Goal: Task Accomplishment & Management: Use online tool/utility

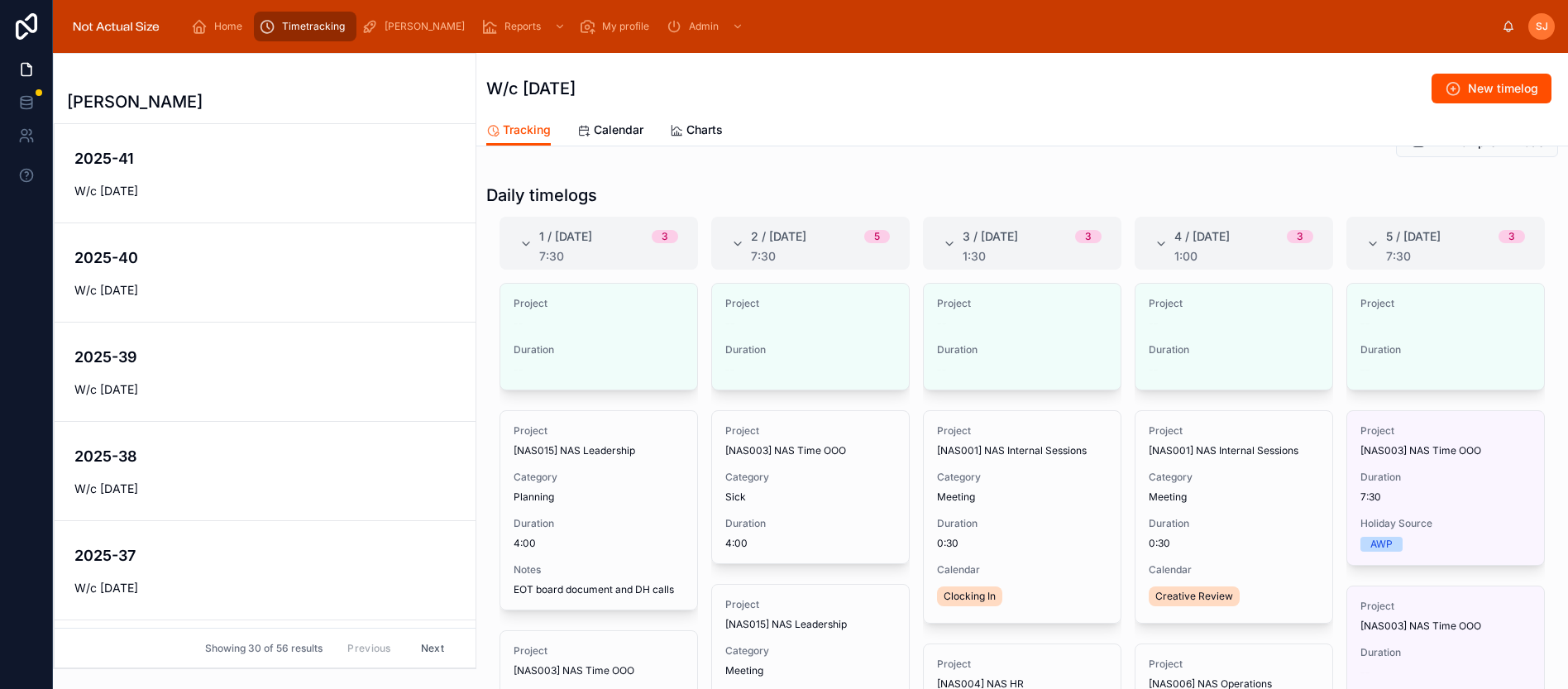
scroll to position [249, 0]
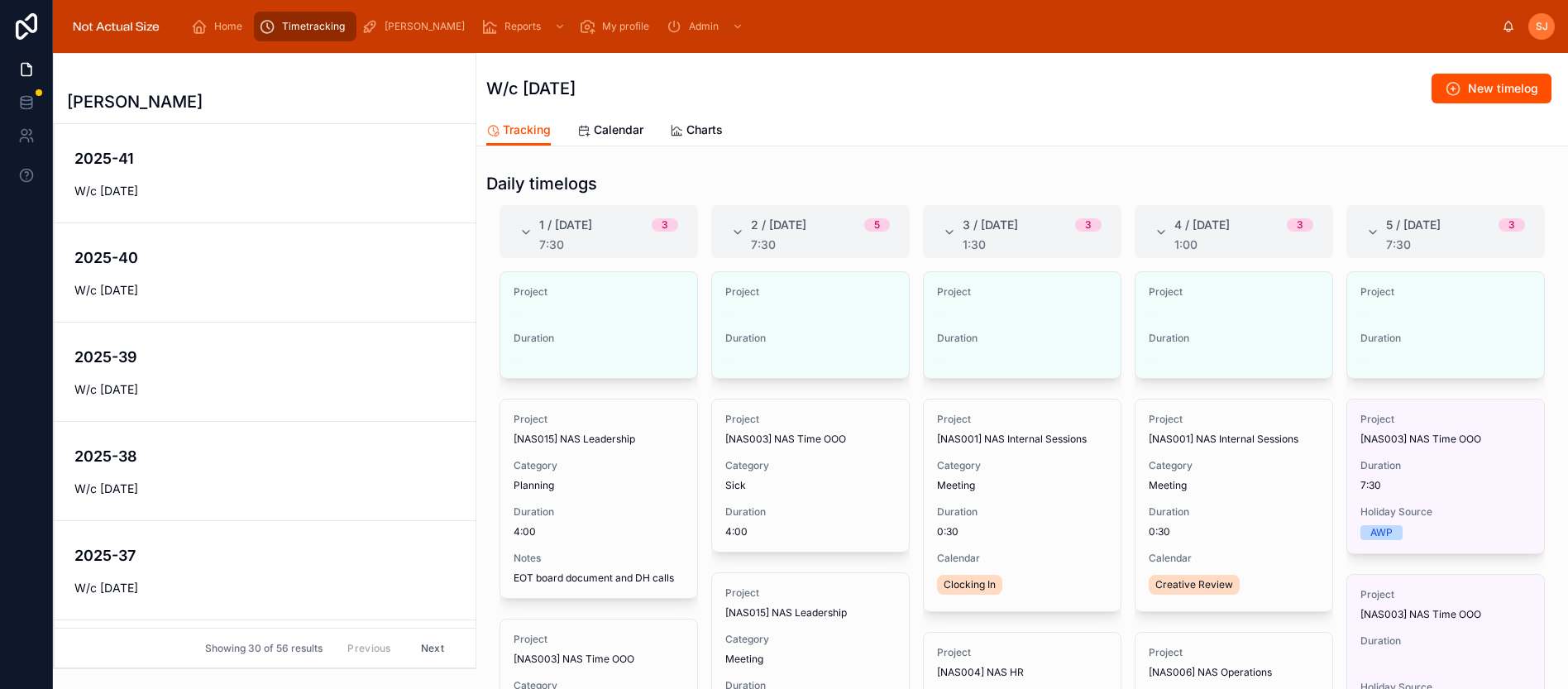
click at [603, 130] on span "Calendar" at bounding box center [619, 130] width 49 height 16
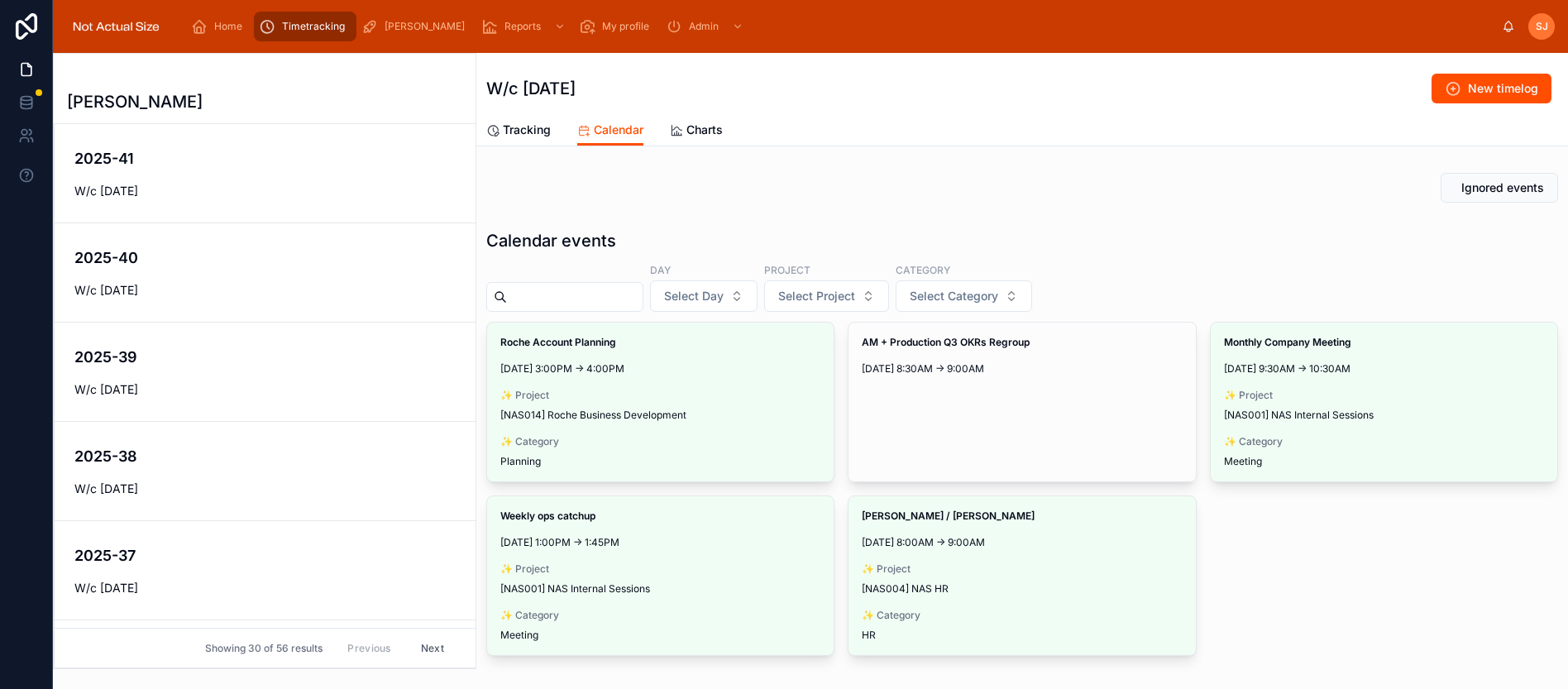
click at [0, 0] on button "Make timelog" at bounding box center [0, 0] width 0 height 0
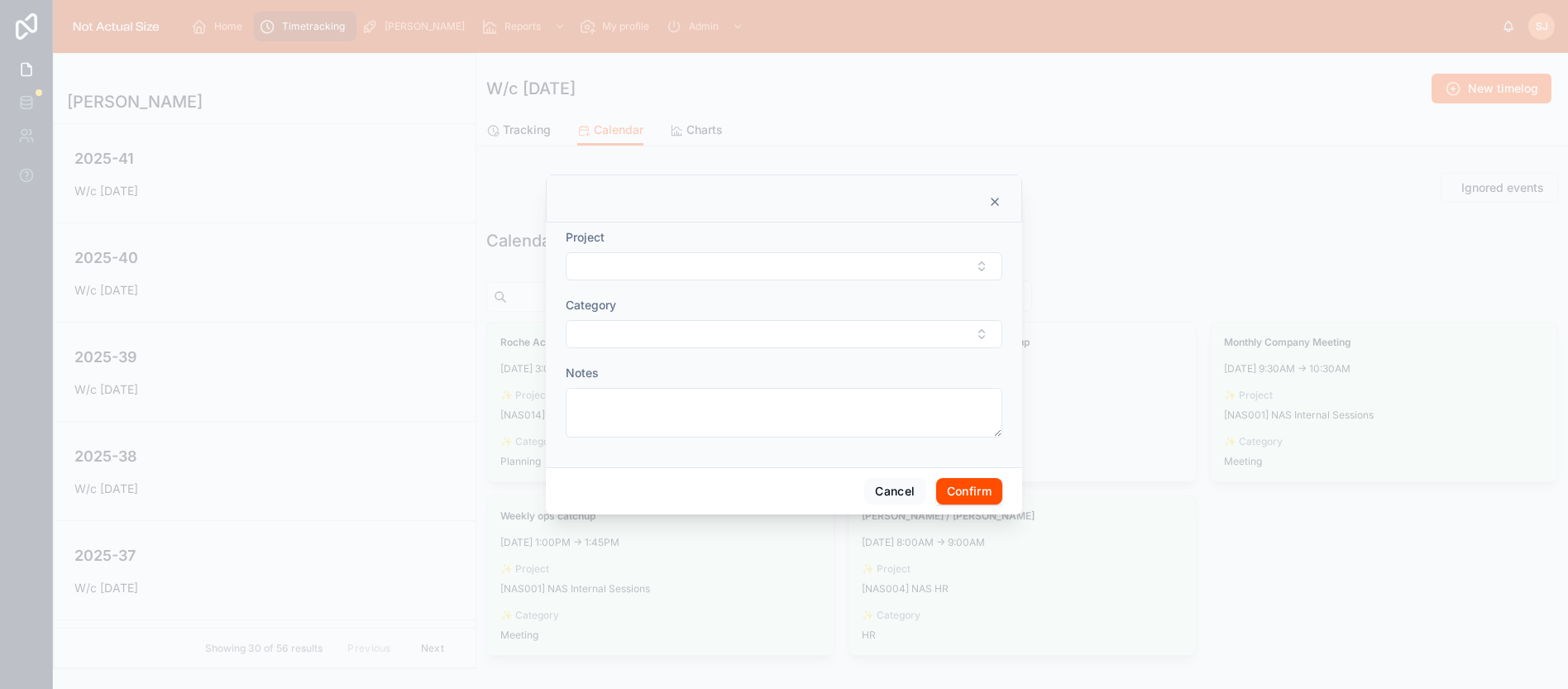
click at [824, 282] on form "Project Category Notes" at bounding box center [784, 342] width 437 height 225
click at [824, 270] on button "Select Button" at bounding box center [784, 266] width 437 height 28
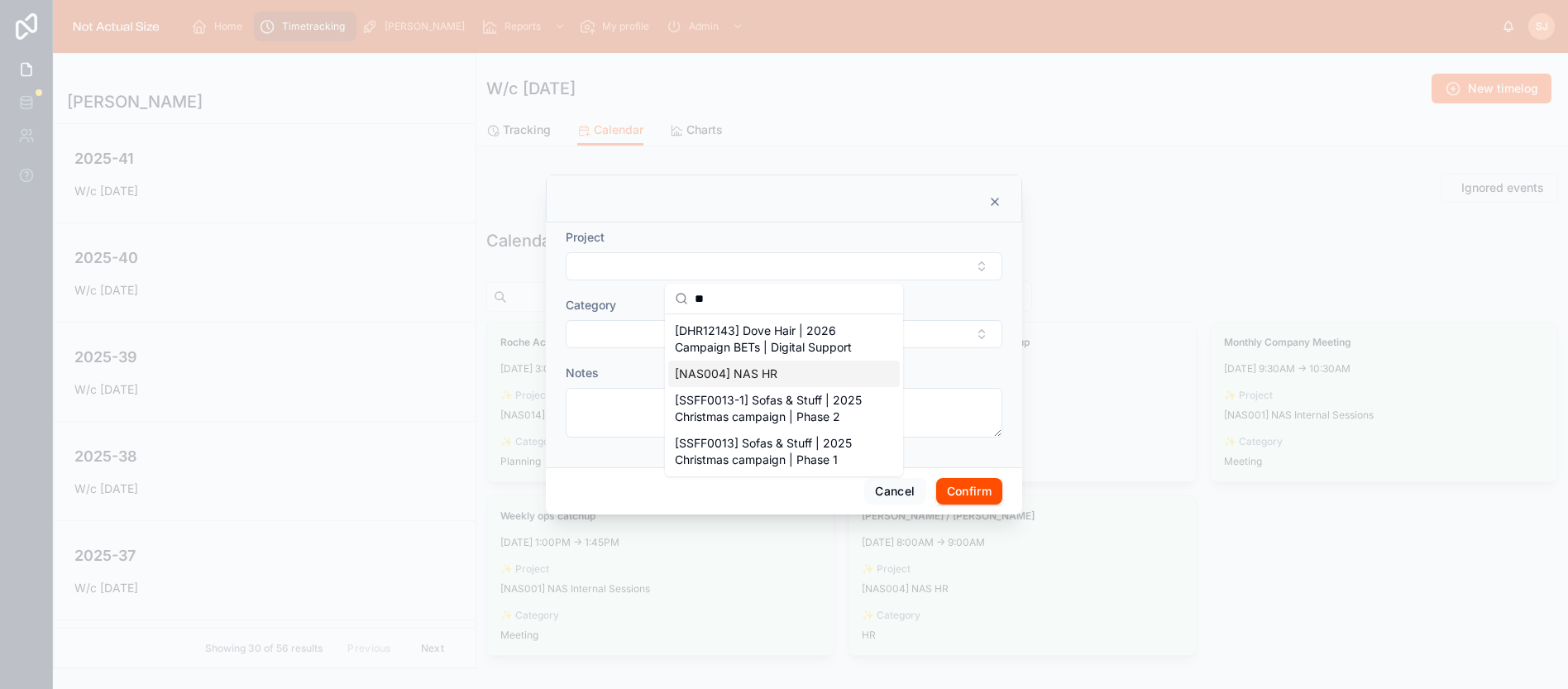
type input "**"
click at [796, 378] on div "[NAS004] NAS HR" at bounding box center [784, 373] width 232 height 26
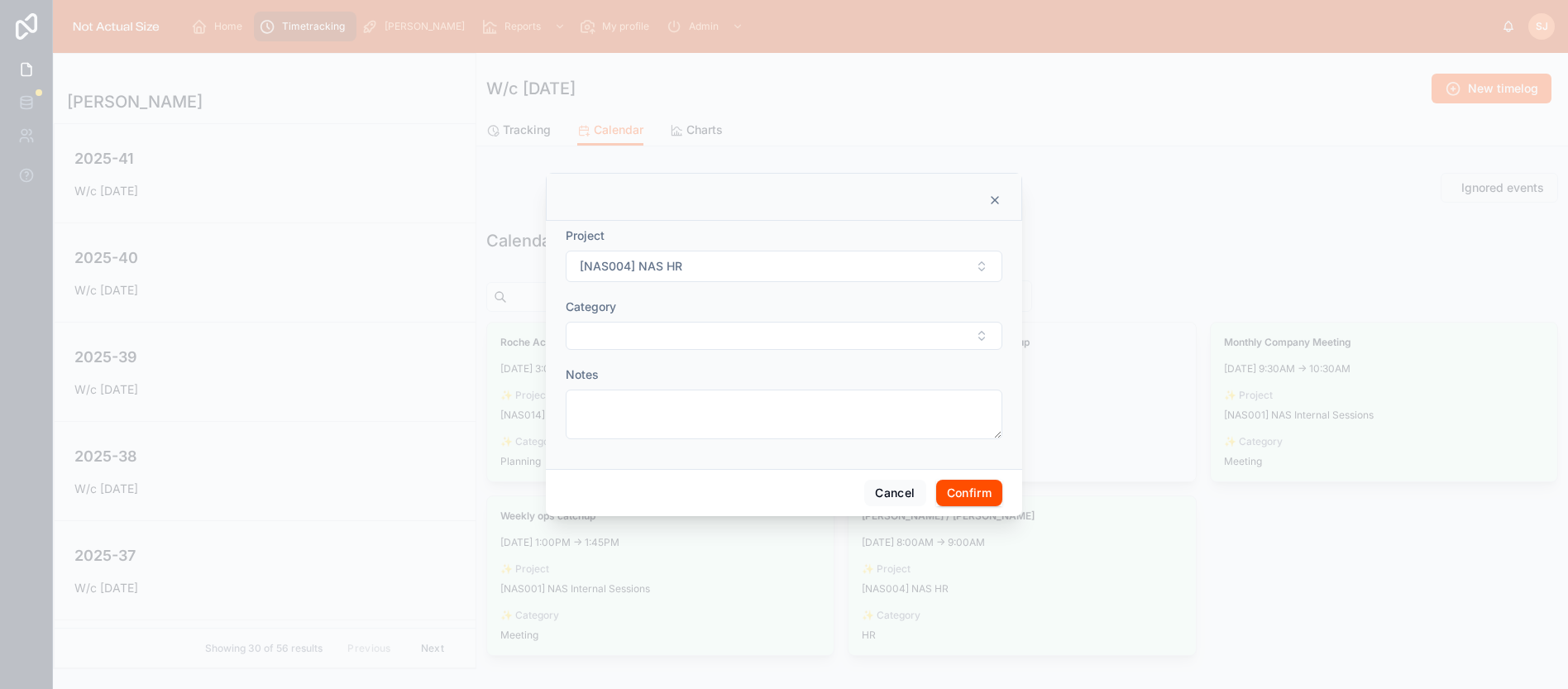
click at [772, 338] on button "Select Button" at bounding box center [784, 336] width 437 height 28
type input "***"
click at [763, 402] on div "Planning" at bounding box center [784, 400] width 232 height 26
click at [959, 506] on button "Confirm" at bounding box center [969, 494] width 67 height 26
